Goal: Task Accomplishment & Management: Manage account settings

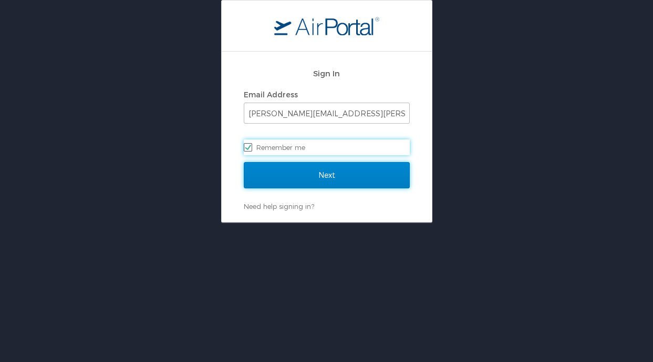
click at [364, 177] on input "Next" at bounding box center [327, 175] width 166 height 26
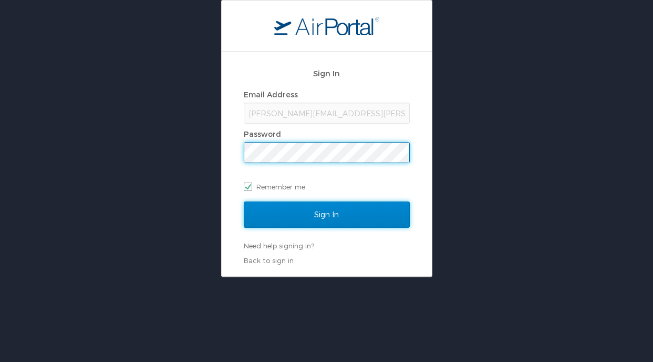
click at [348, 222] on input "Sign In" at bounding box center [327, 214] width 166 height 26
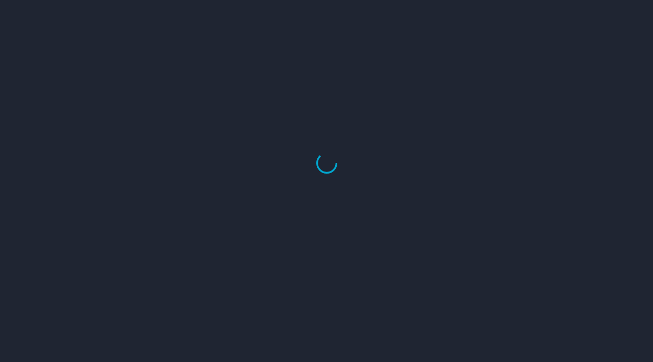
select select "US"
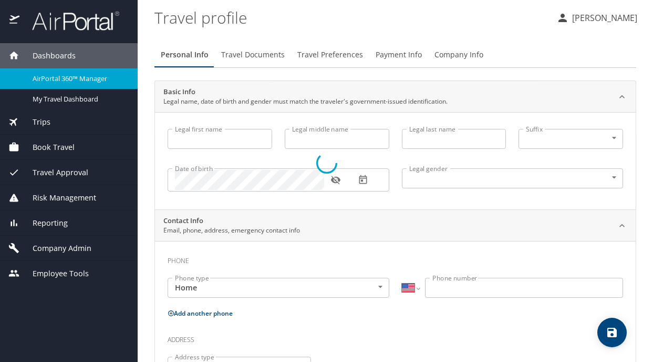
type input "Jennifer"
type input "Patricia Jessie"
type input "Cook"
type input "Undisclosed"
type input "Patricia"
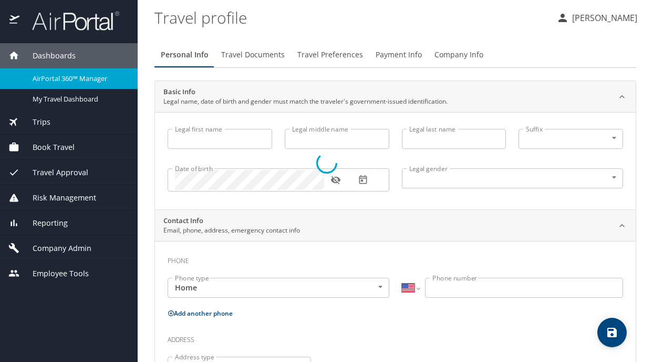
type input "Cook"
type input "(425) 890-1927"
type input "patricia.cook@outlook.com"
select select "US"
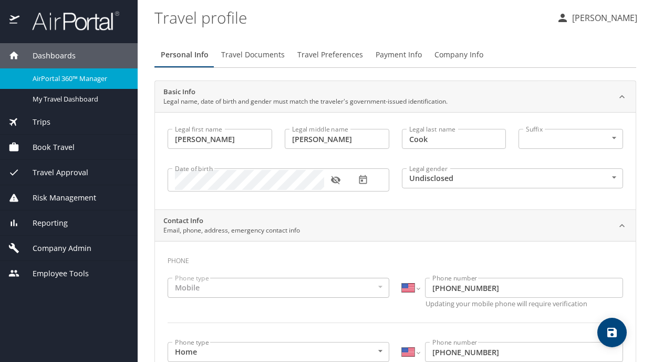
click at [70, 158] on div "Book Travel" at bounding box center [69, 147] width 138 height 25
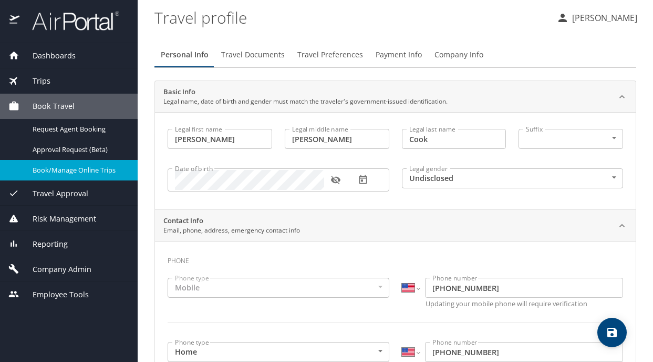
click at [78, 173] on span "Book/Manage Online Trips" at bounding box center [79, 170] width 92 height 10
